Goal: Task Accomplishment & Management: Manage account settings

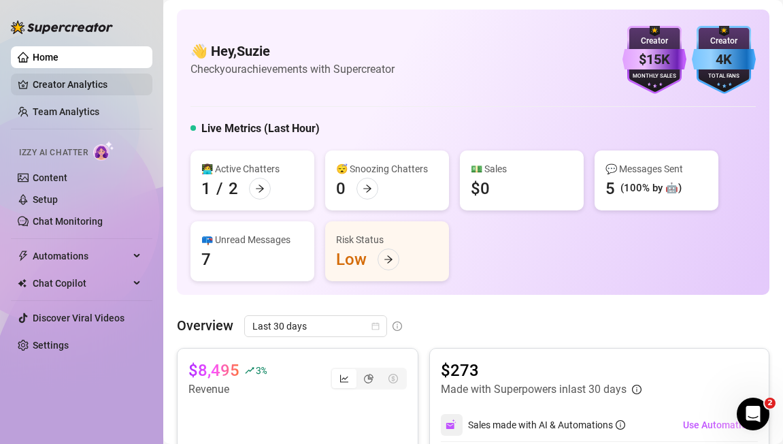
click at [56, 84] on link "Creator Analytics" at bounding box center [87, 84] width 109 height 22
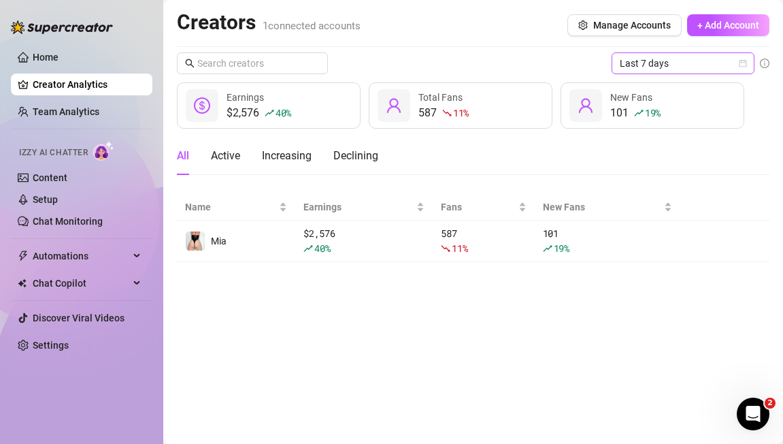
click at [643, 58] on span "Last 7 days" at bounding box center [683, 63] width 127 height 20
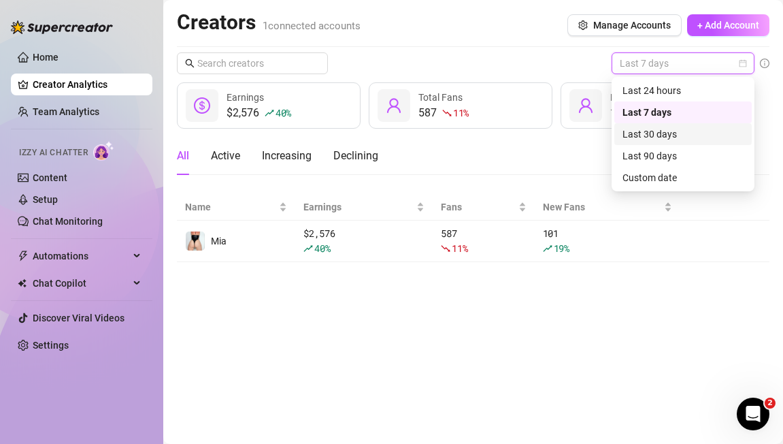
click at [651, 132] on div "Last 30 days" at bounding box center [682, 134] width 121 height 15
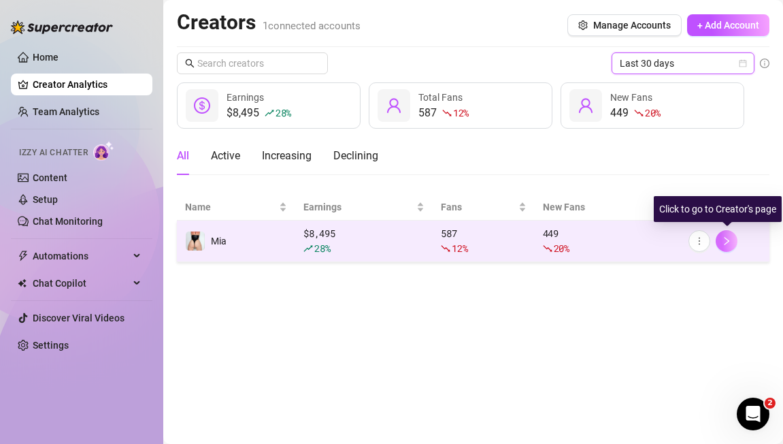
click at [729, 241] on icon "right" at bounding box center [726, 241] width 5 height 8
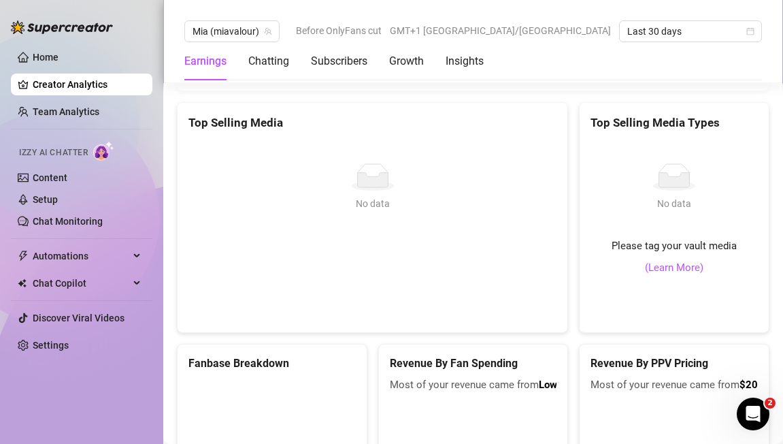
scroll to position [2586, 0]
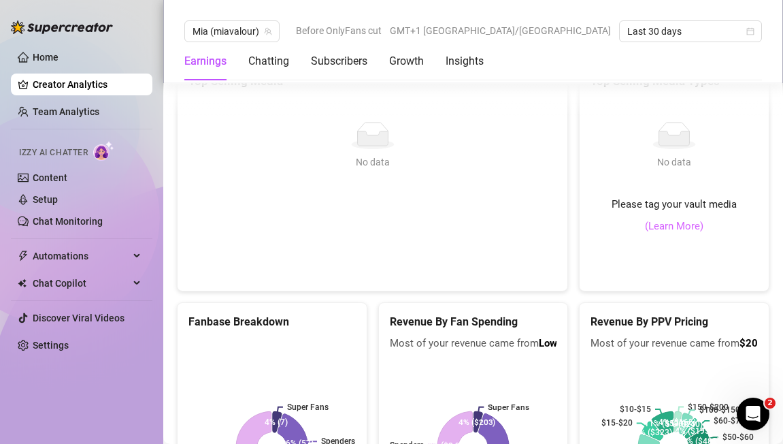
click at [692, 226] on link "(Learn More)" at bounding box center [674, 226] width 58 height 16
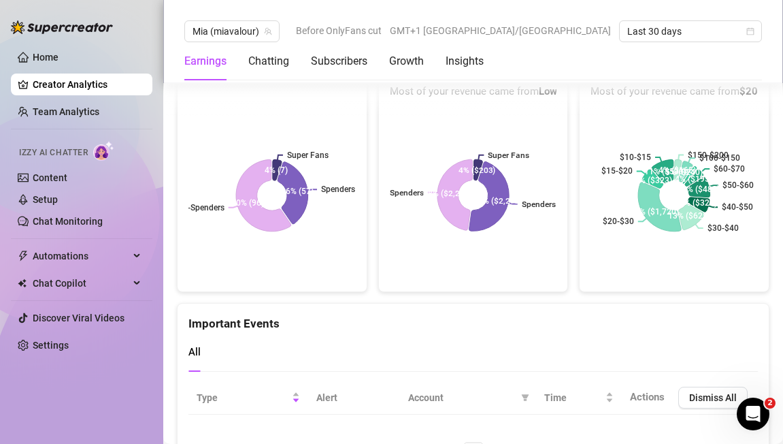
scroll to position [2815, 0]
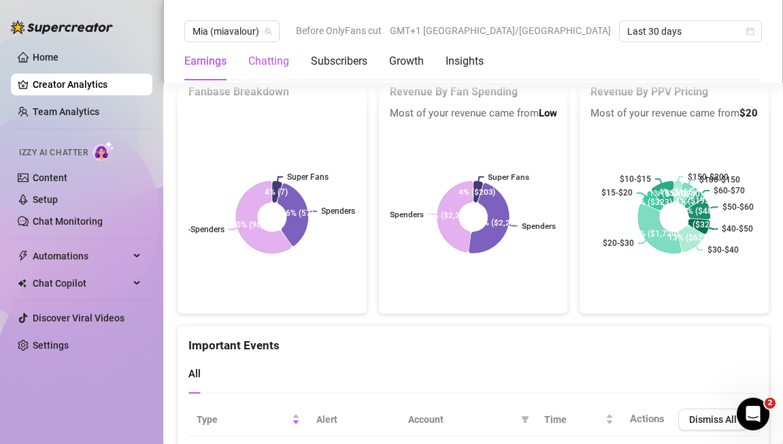
click at [267, 67] on div "Chatting" at bounding box center [268, 61] width 41 height 16
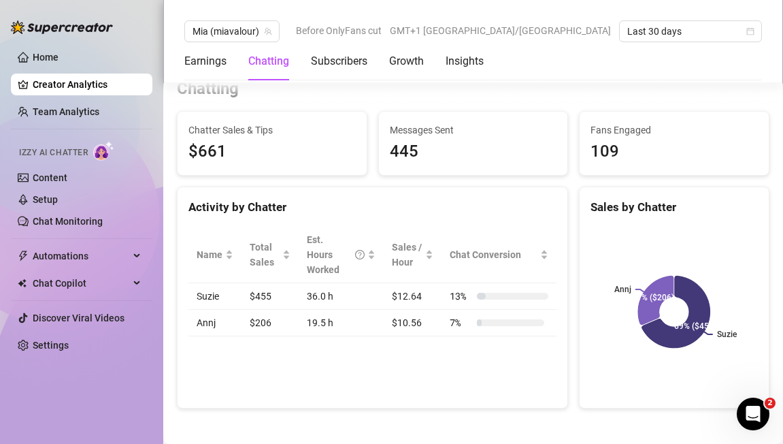
scroll to position [416, 0]
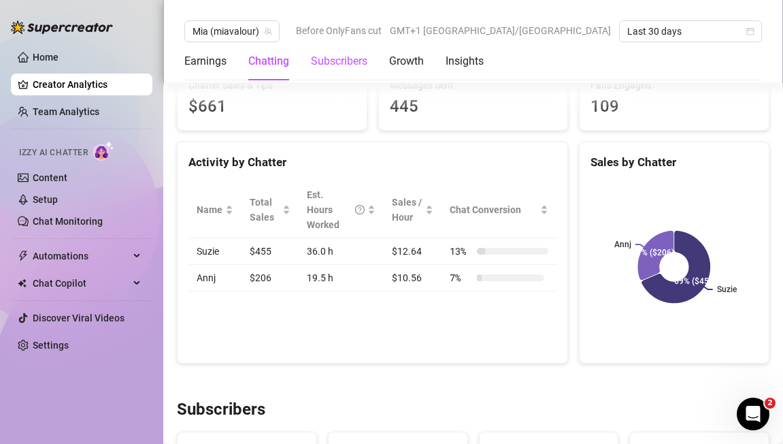
click at [344, 58] on div "Subscribers" at bounding box center [339, 61] width 56 height 16
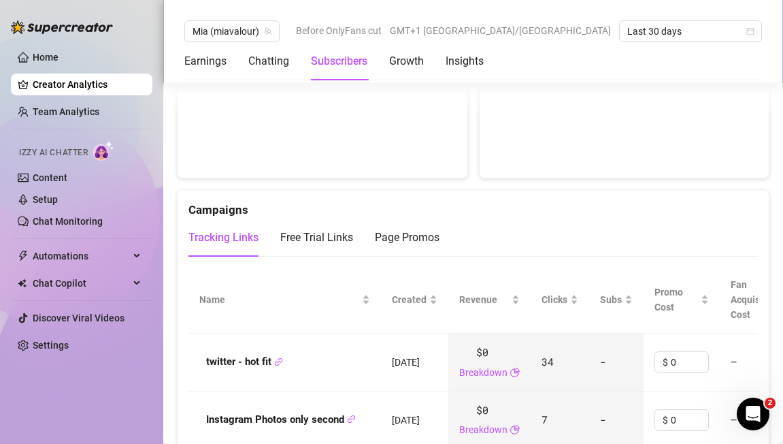
scroll to position [1341, 0]
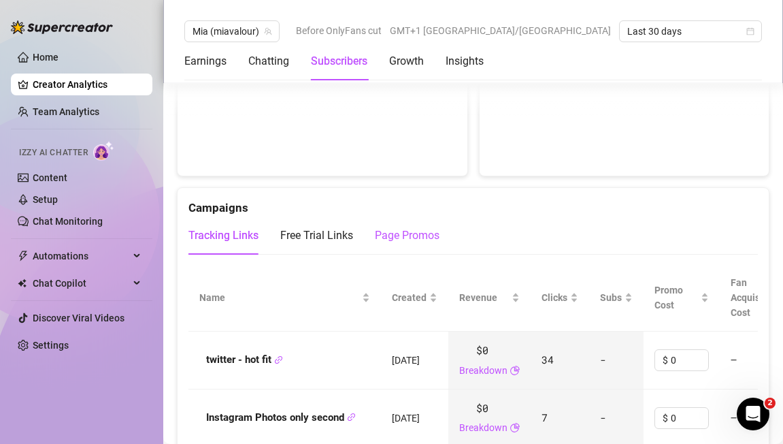
click at [395, 239] on div "Page Promos" at bounding box center [407, 235] width 65 height 16
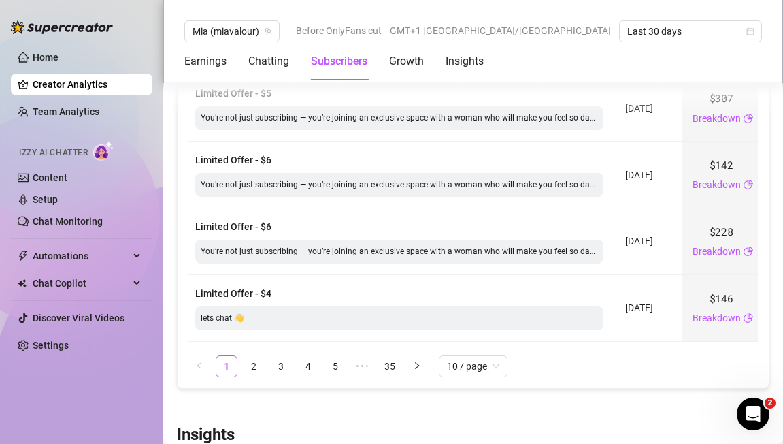
scroll to position [1989, 0]
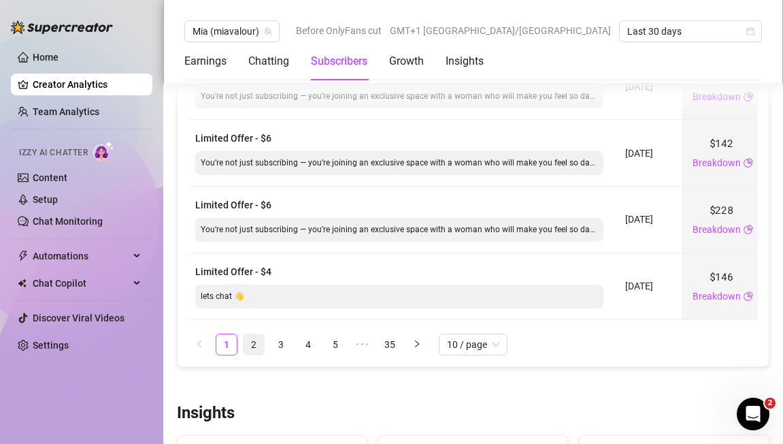
click at [253, 343] on link "2" at bounding box center [254, 344] width 20 height 20
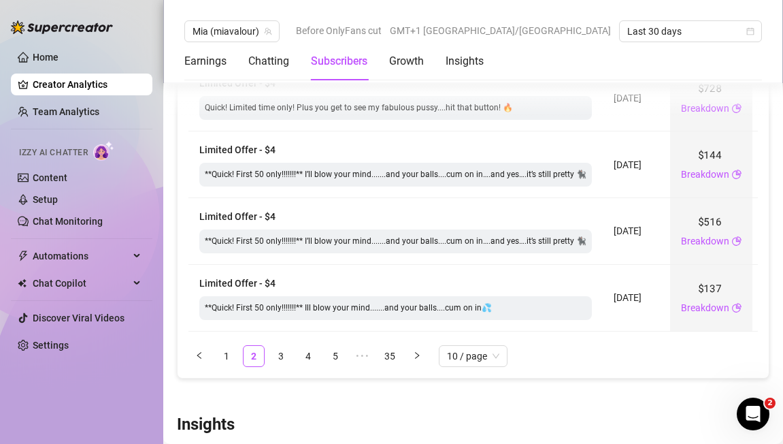
scroll to position [2054, 0]
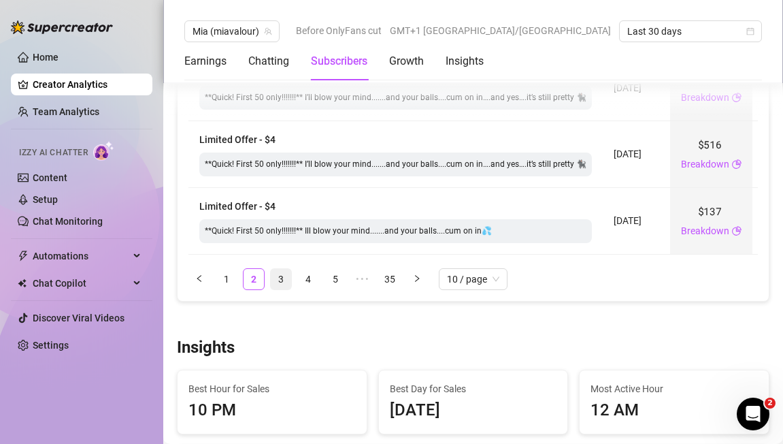
click at [280, 281] on link "3" at bounding box center [281, 279] width 20 height 20
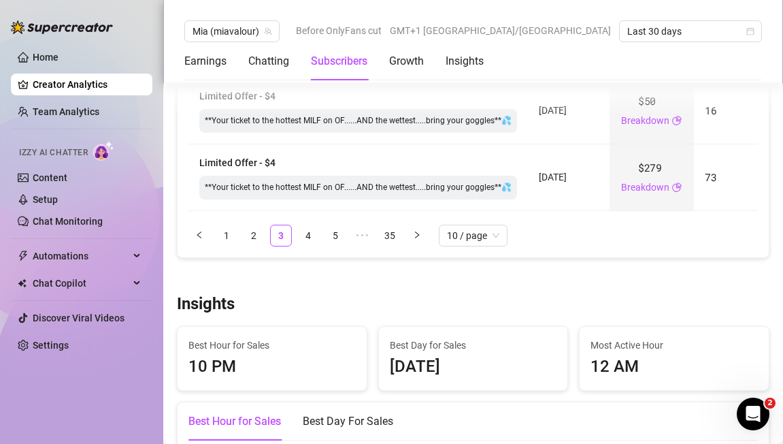
scroll to position [2097, 0]
click at [253, 236] on link "2" at bounding box center [254, 236] width 20 height 20
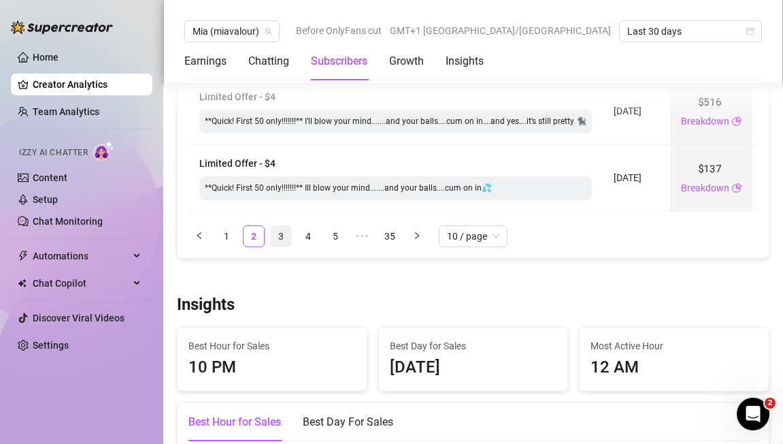
click at [282, 234] on link "3" at bounding box center [281, 236] width 20 height 20
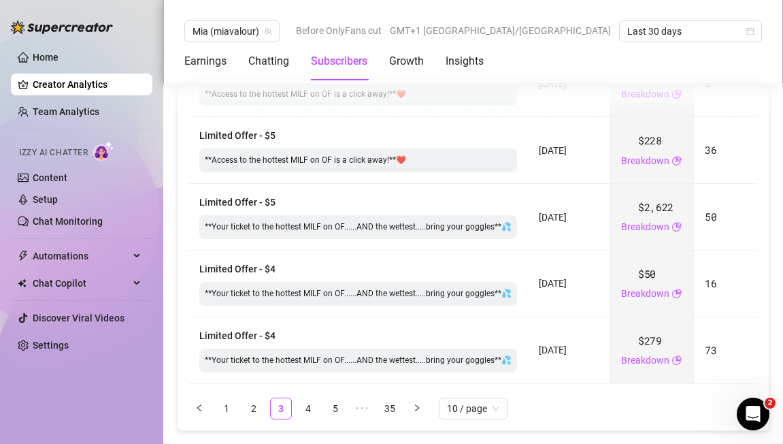
scroll to position [2001, 0]
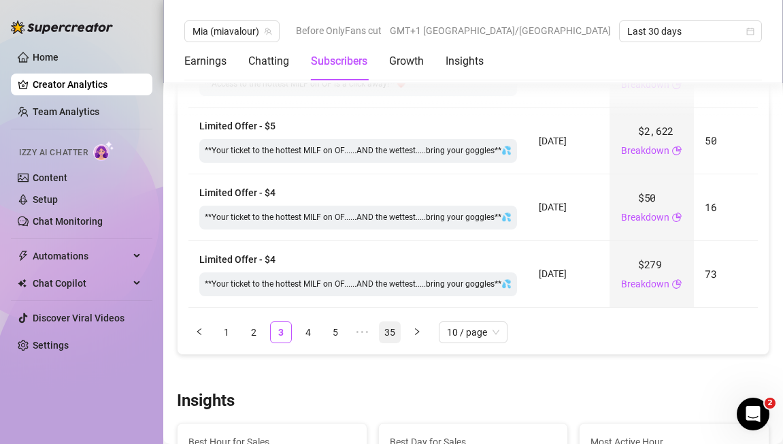
click at [391, 333] on link "35" at bounding box center [390, 332] width 20 height 20
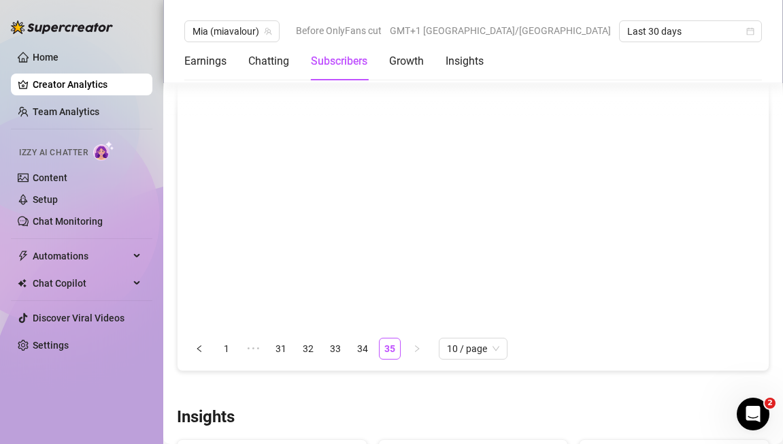
scroll to position [1734, 0]
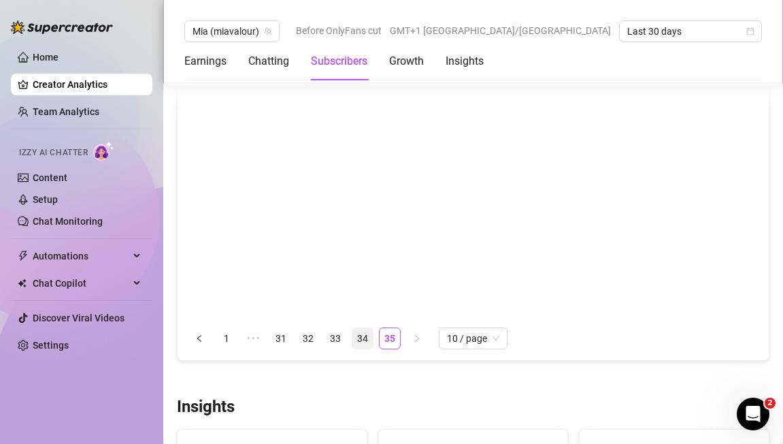
click at [364, 337] on link "34" at bounding box center [362, 338] width 20 height 20
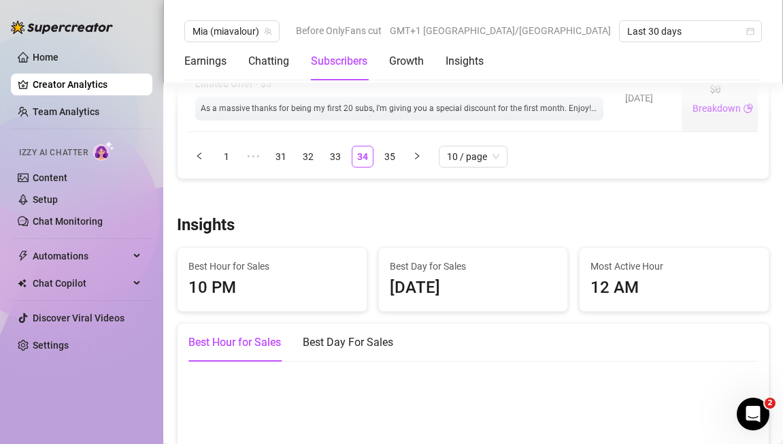
scroll to position [2124, 0]
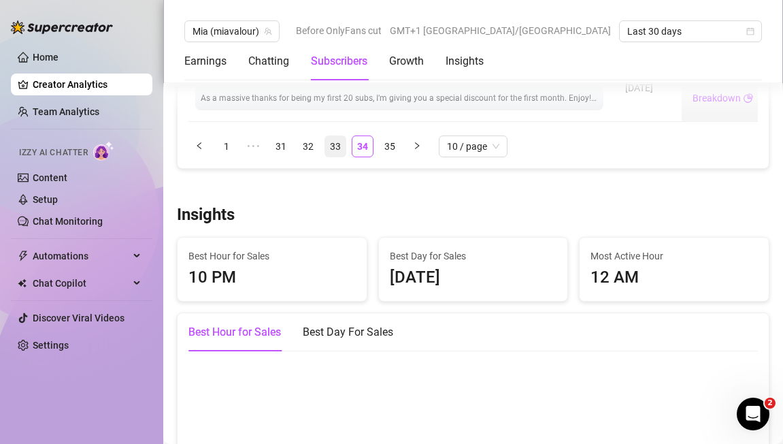
click at [333, 146] on link "33" at bounding box center [335, 146] width 20 height 20
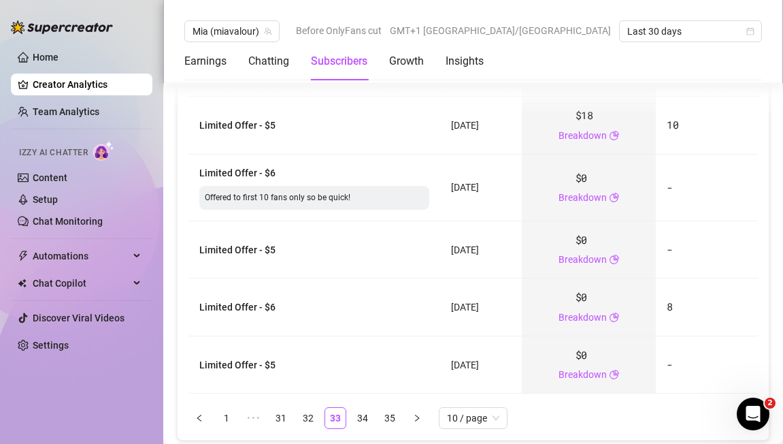
scroll to position [1844, 0]
click at [312, 418] on link "32" at bounding box center [308, 416] width 20 height 20
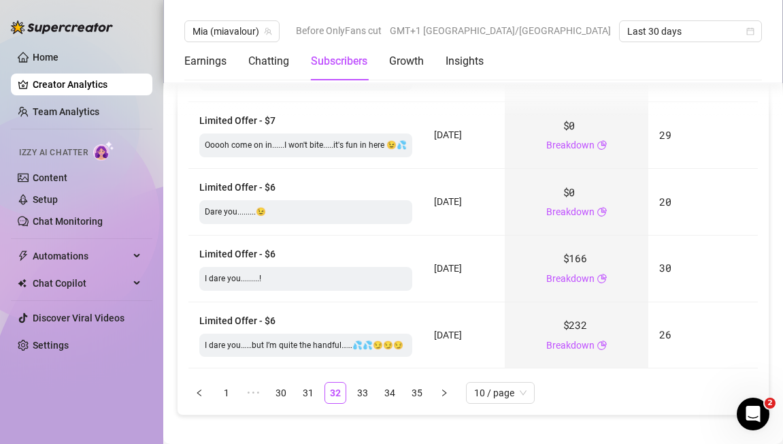
scroll to position [1933, 0]
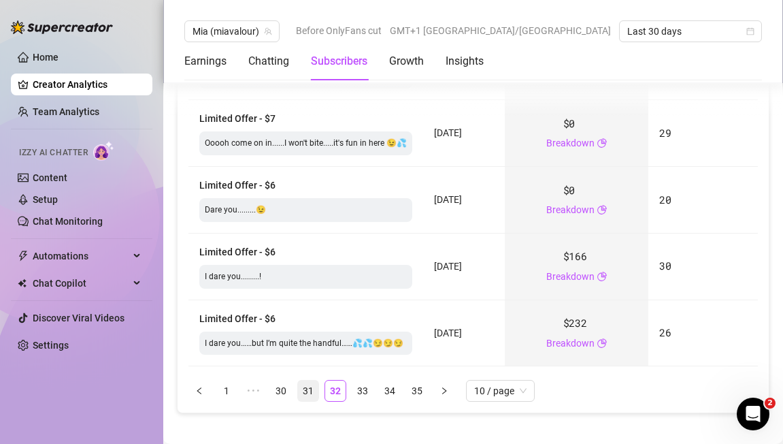
click at [311, 389] on link "31" at bounding box center [308, 390] width 20 height 20
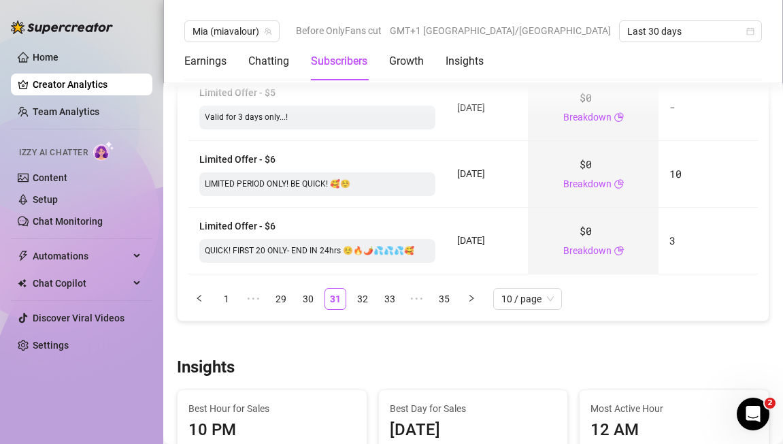
scroll to position [2033, 0]
click at [307, 299] on link "30" at bounding box center [308, 300] width 20 height 20
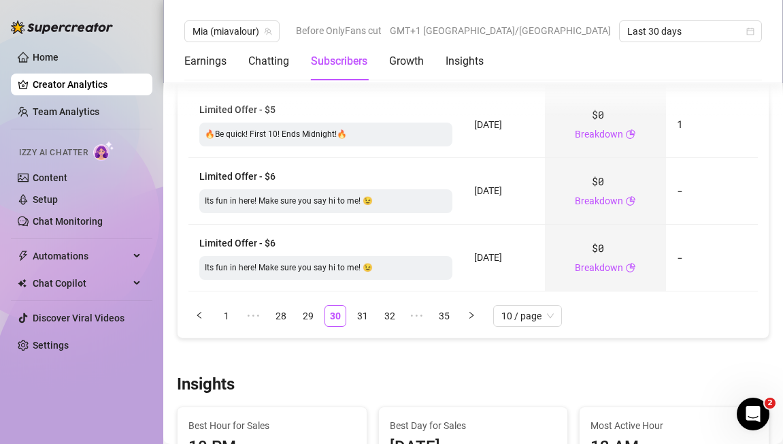
scroll to position [2017, 0]
click at [282, 322] on link "28" at bounding box center [281, 316] width 20 height 20
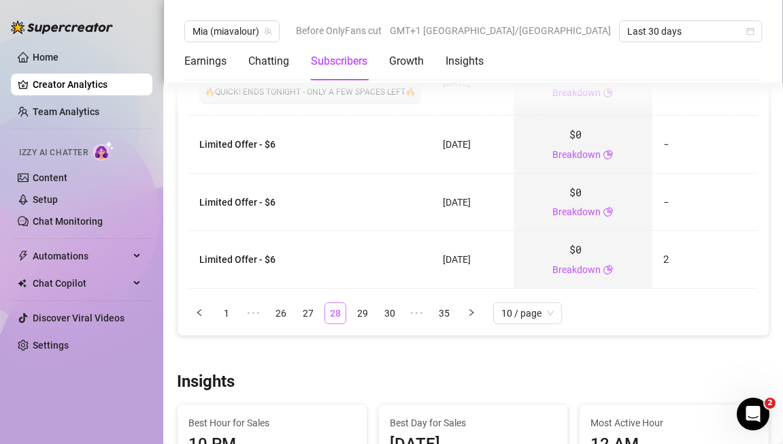
scroll to position [1992, 0]
click at [265, 314] on ul "1 ••• 26 27 28 29 30 ••• 35 10 / page" at bounding box center [472, 314] width 569 height 22
click at [255, 315] on span "•••" at bounding box center [254, 314] width 22 height 22
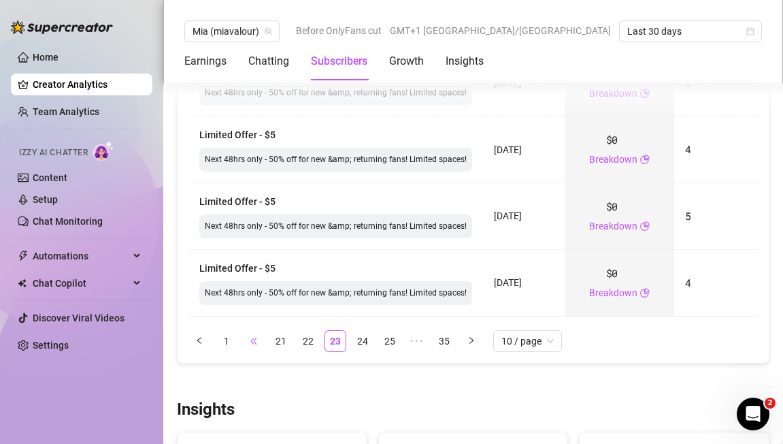
scroll to position [1993, 0]
click at [309, 345] on link "22" at bounding box center [308, 340] width 20 height 20
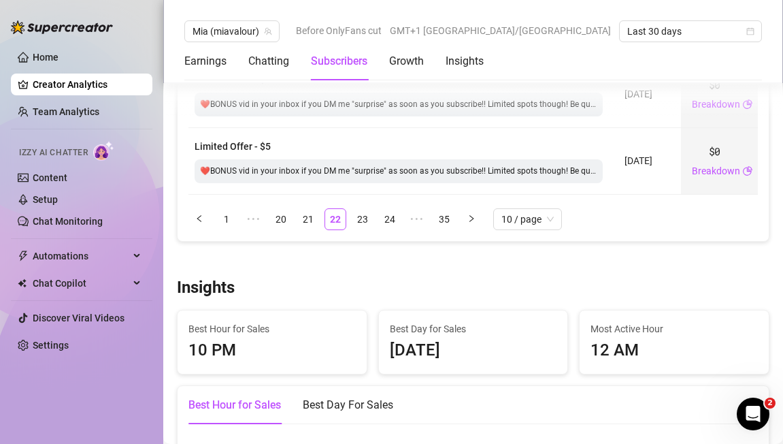
scroll to position [2113, 0]
click at [274, 225] on link "20" at bounding box center [281, 220] width 20 height 20
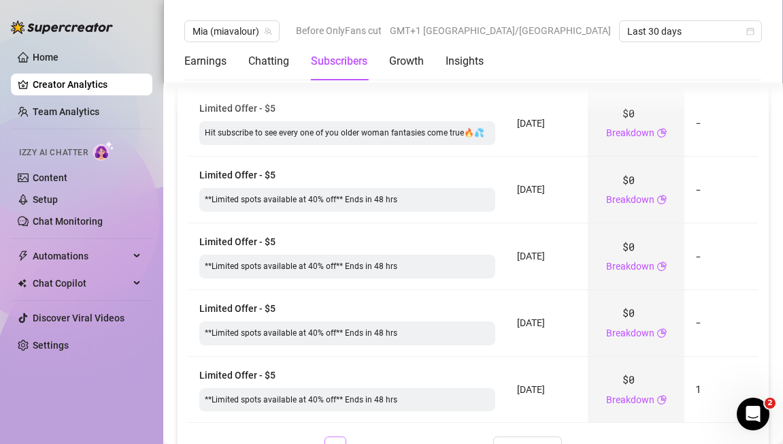
scroll to position [1875, 0]
click at [46, 174] on link "Content" at bounding box center [50, 177] width 35 height 11
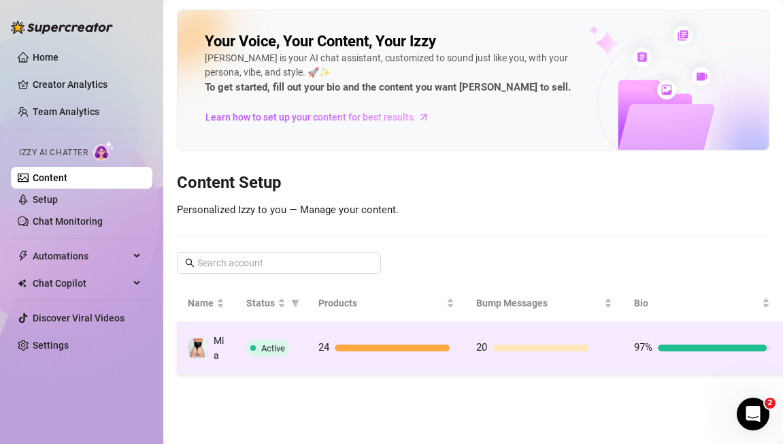
click at [271, 343] on span "Active" at bounding box center [273, 348] width 24 height 10
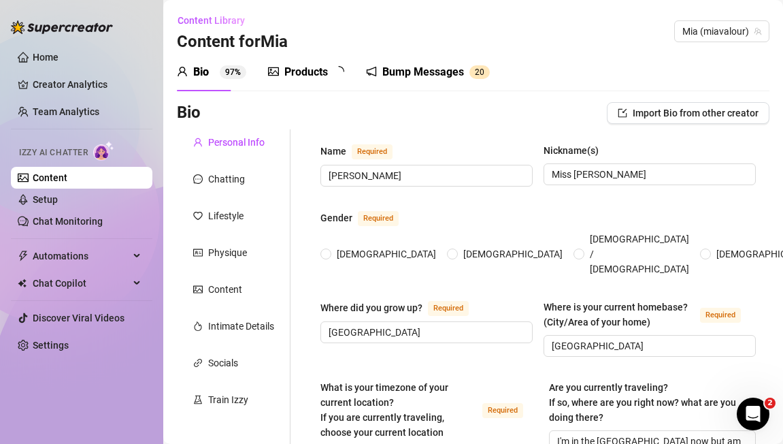
radio input "true"
type input "[DATE]"
click at [454, 75] on div "Bump Messages" at bounding box center [433, 72] width 82 height 16
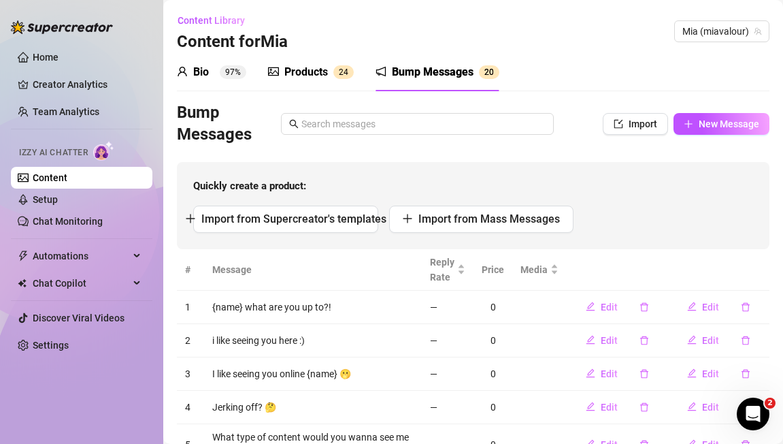
click at [205, 76] on div "Bio" at bounding box center [201, 72] width 16 height 16
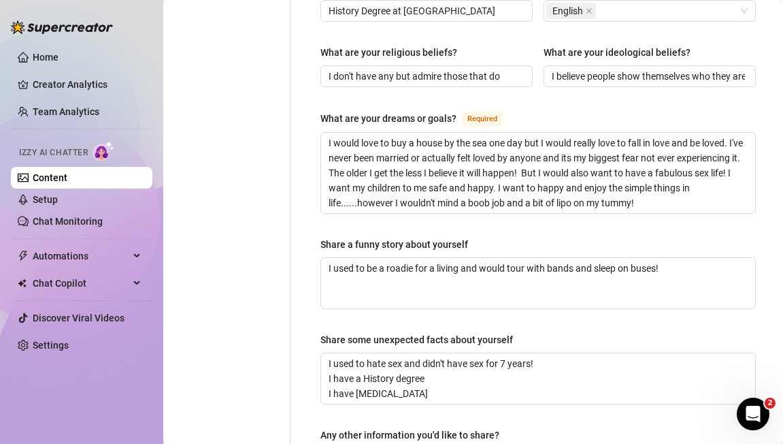
scroll to position [807, 0]
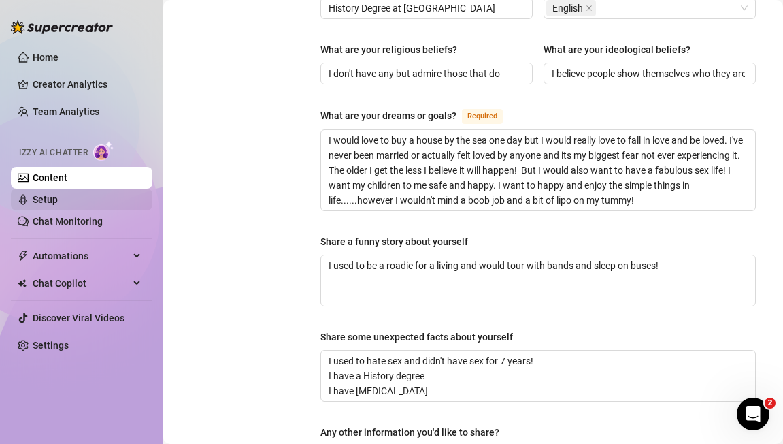
click at [41, 194] on link "Setup" at bounding box center [45, 199] width 25 height 11
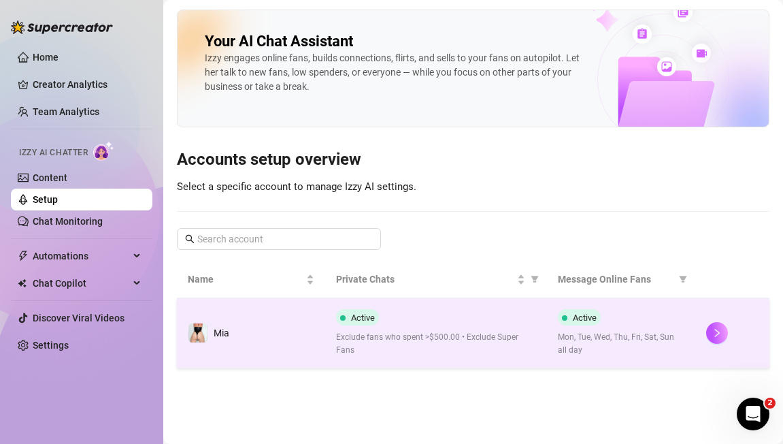
click at [367, 320] on span "Active" at bounding box center [363, 317] width 24 height 10
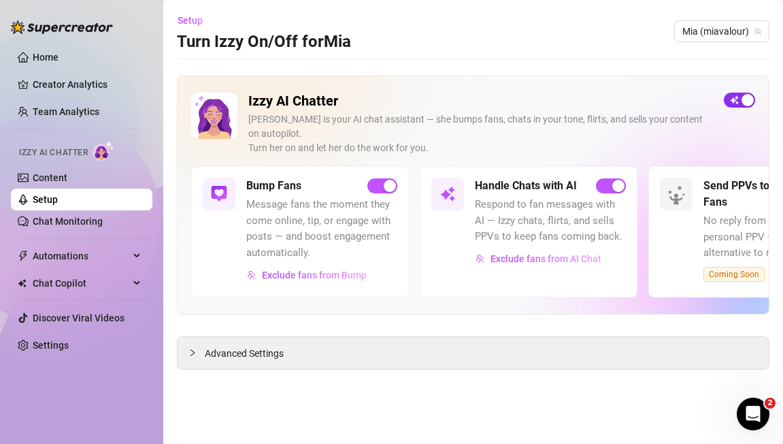
click at [748, 97] on div "button" at bounding box center [747, 100] width 12 height 12
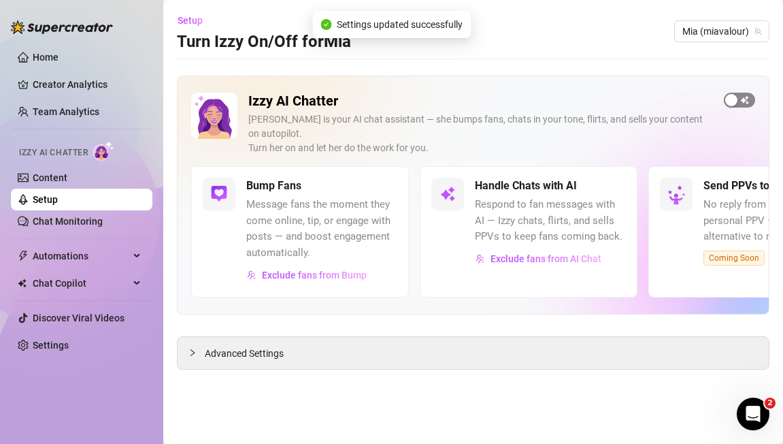
click at [736, 98] on div "button" at bounding box center [731, 100] width 12 height 12
